Goal: Information Seeking & Learning: Learn about a topic

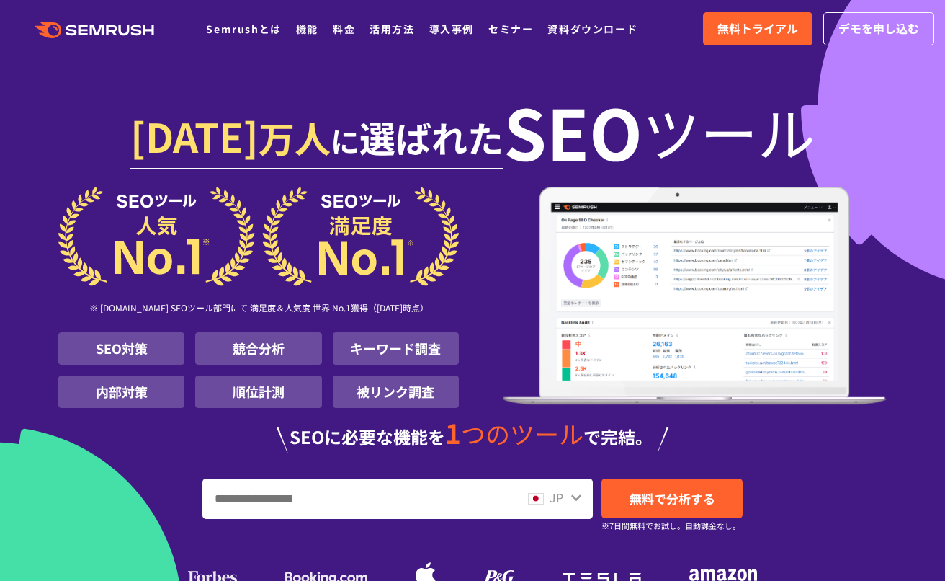
click at [331, 493] on input "URL、キーワードを入力してください" at bounding box center [359, 498] width 312 height 39
paste input "**********"
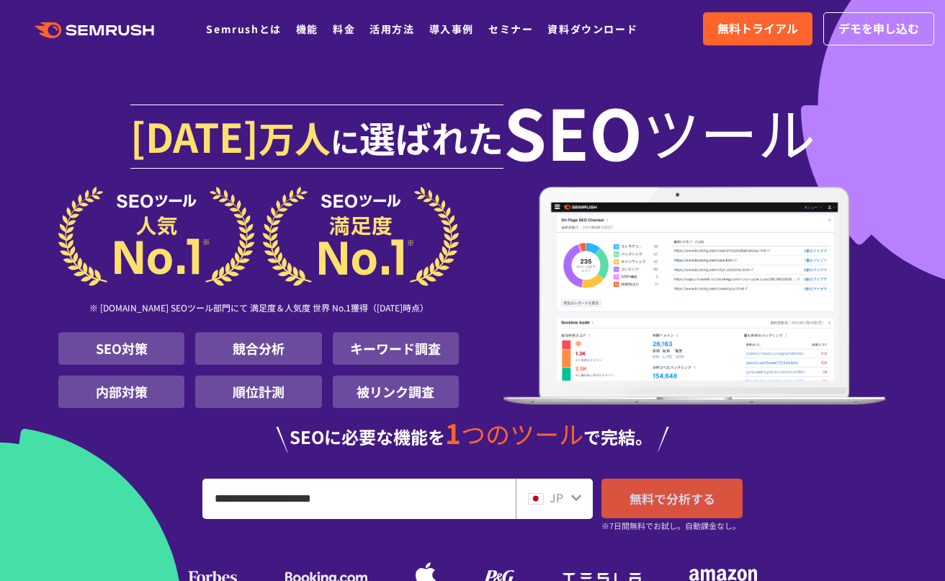
type input "**********"
click at [642, 503] on span "無料で分析する" at bounding box center [673, 498] width 86 height 18
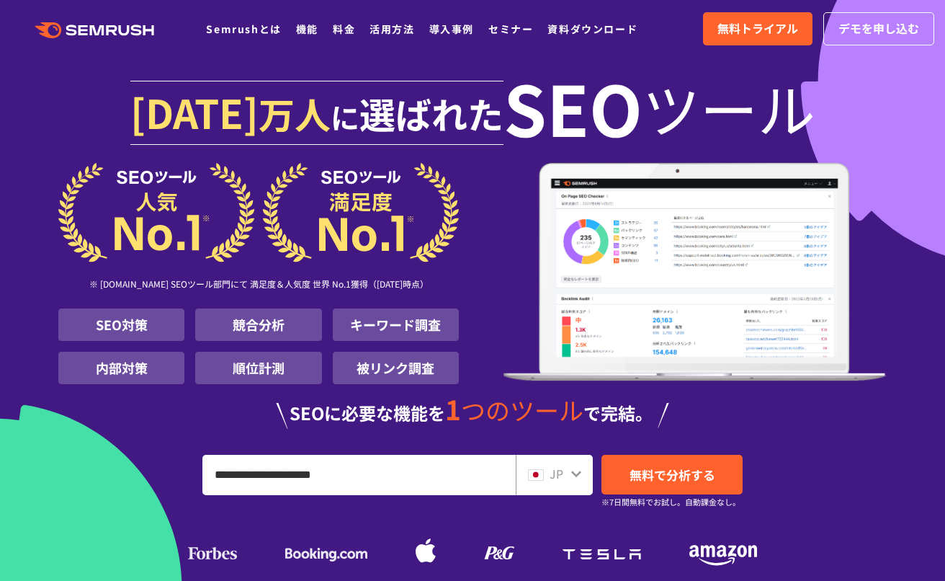
scroll to position [241, 0]
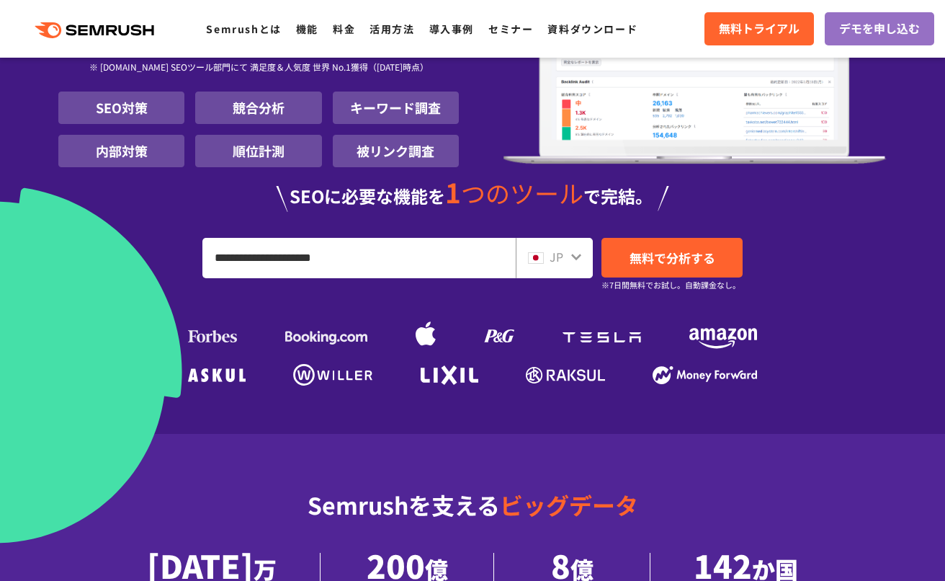
click at [373, 262] on input "**********" at bounding box center [359, 257] width 312 height 39
click at [548, 262] on div "JP" at bounding box center [551, 257] width 46 height 19
click at [556, 260] on span "JP" at bounding box center [557, 256] width 14 height 17
click at [574, 258] on icon at bounding box center [576, 257] width 10 height 6
click at [582, 257] on div "JP" at bounding box center [554, 258] width 77 height 40
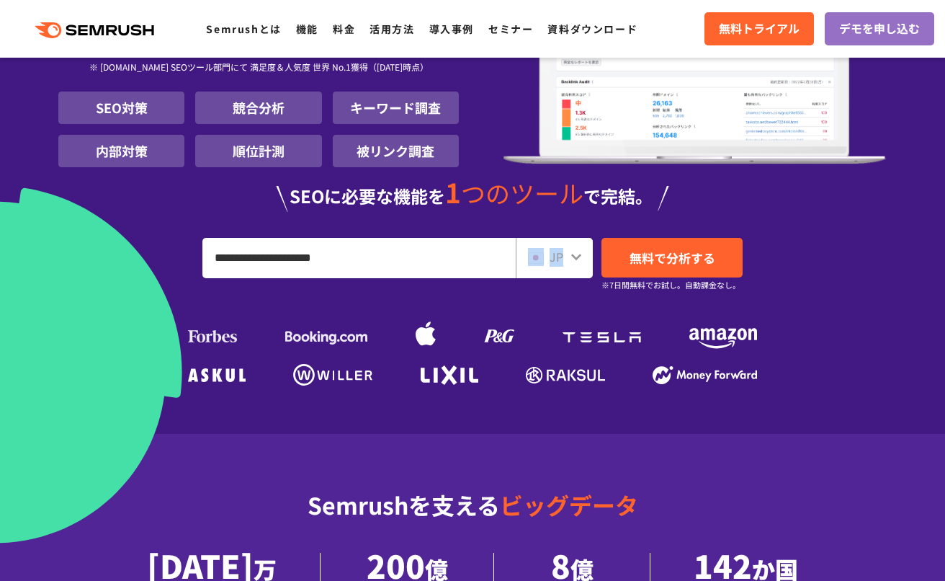
click at [540, 261] on img at bounding box center [536, 258] width 16 height 12
click at [506, 316] on ul at bounding box center [472, 332] width 576 height 65
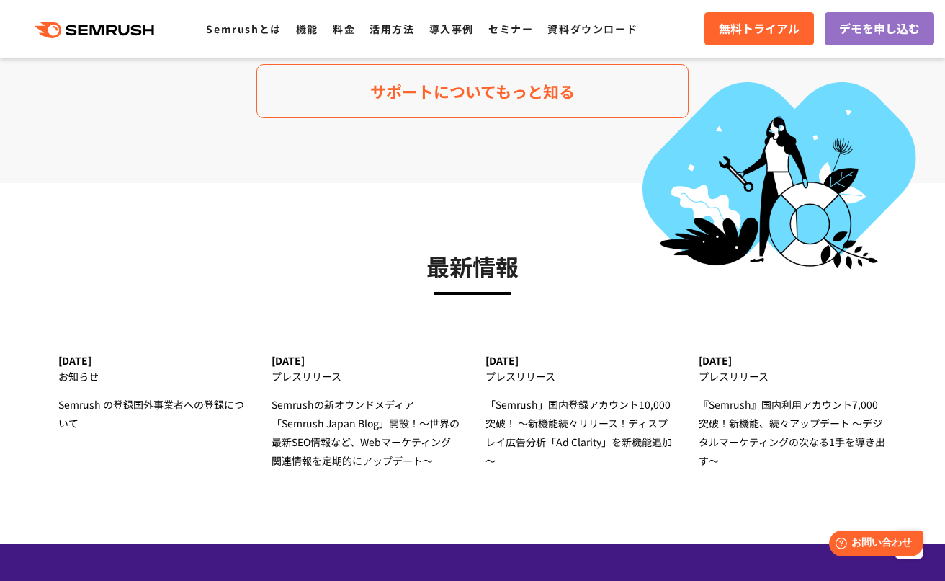
scroll to position [4893, 0]
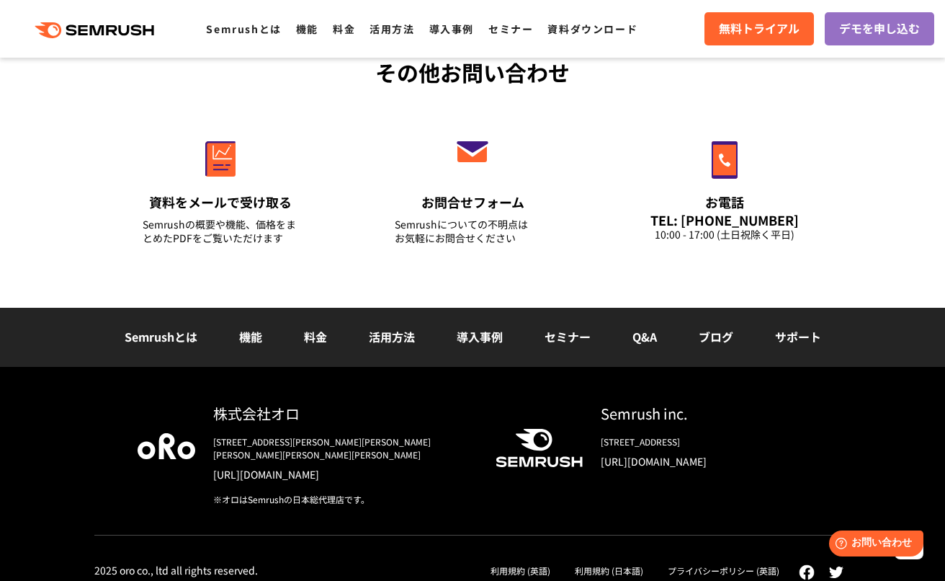
click at [485, 337] on link "導入事例" at bounding box center [480, 336] width 46 height 17
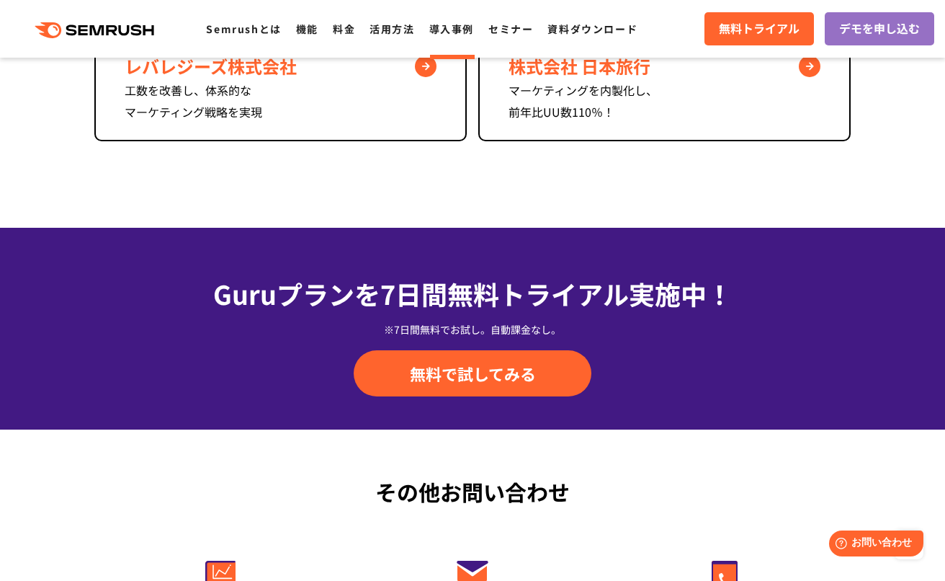
scroll to position [1910, 0]
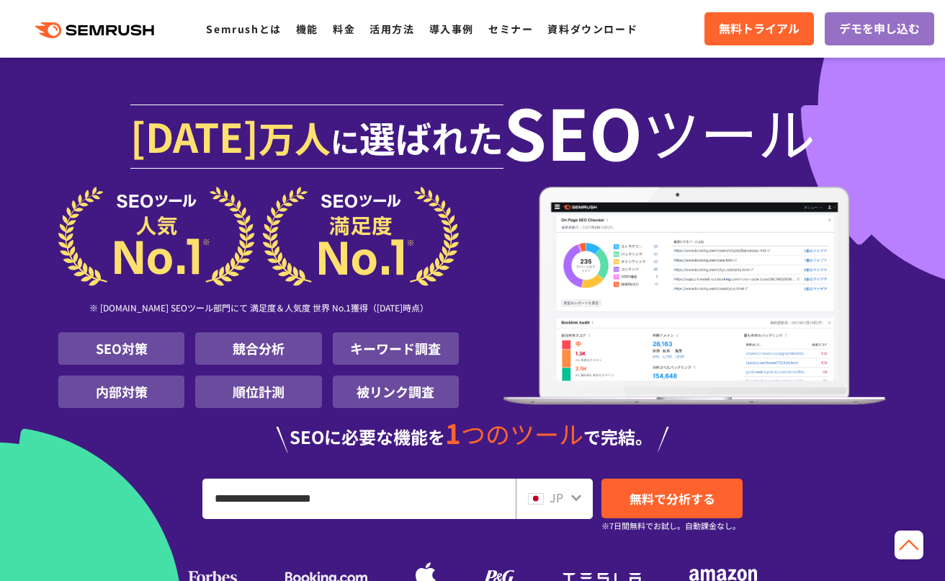
scroll to position [4749, 0]
